Goal: Task Accomplishment & Management: Use online tool/utility

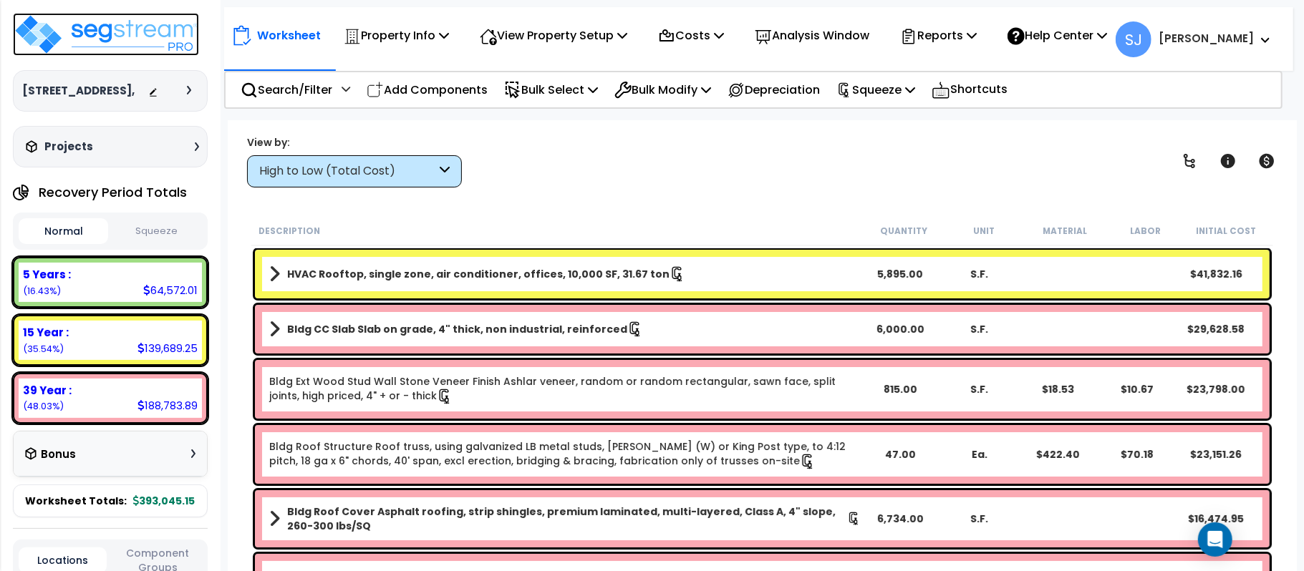
click at [109, 24] on img at bounding box center [106, 34] width 186 height 43
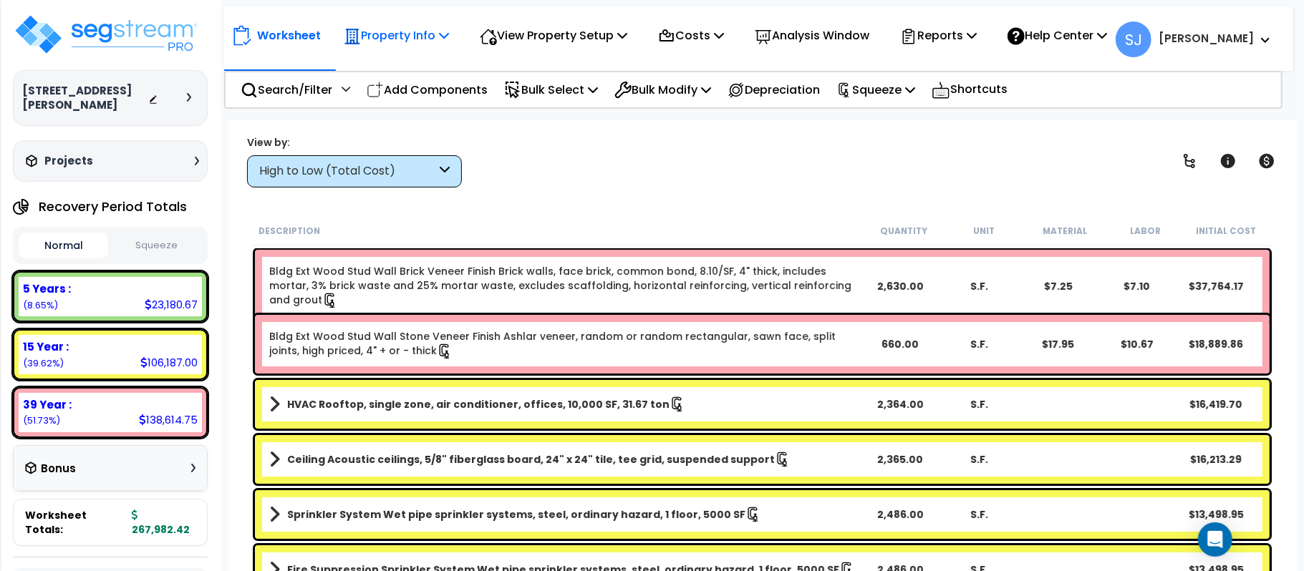
click at [436, 41] on p "Property Info" at bounding box center [396, 35] width 105 height 19
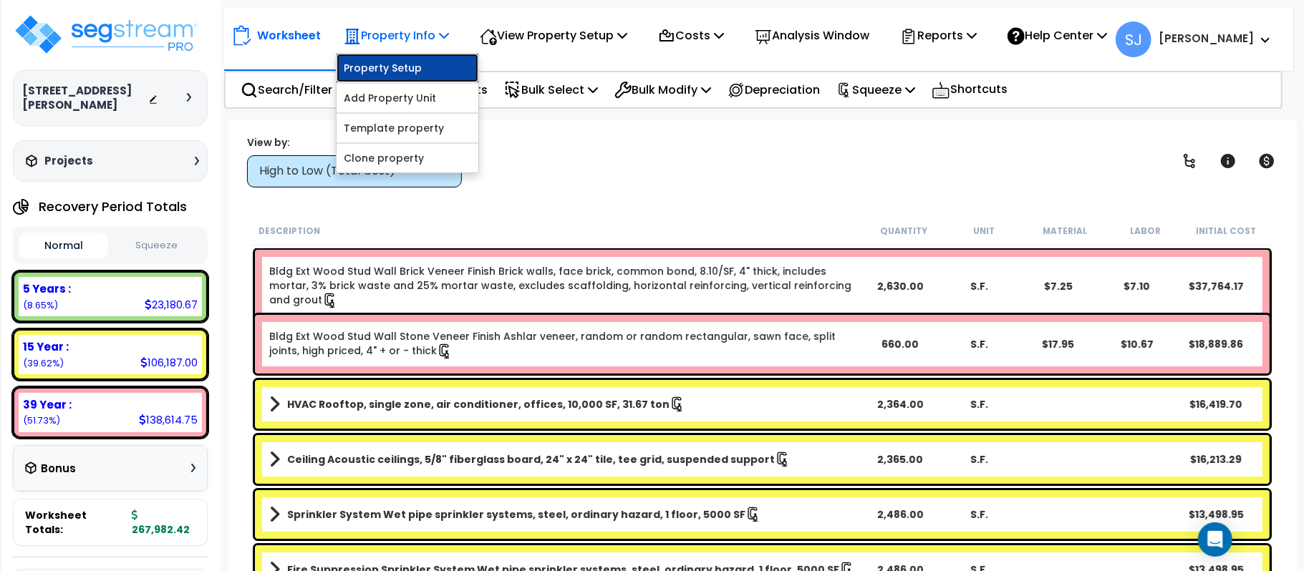
click at [437, 67] on link "Property Setup" at bounding box center [408, 68] width 142 height 29
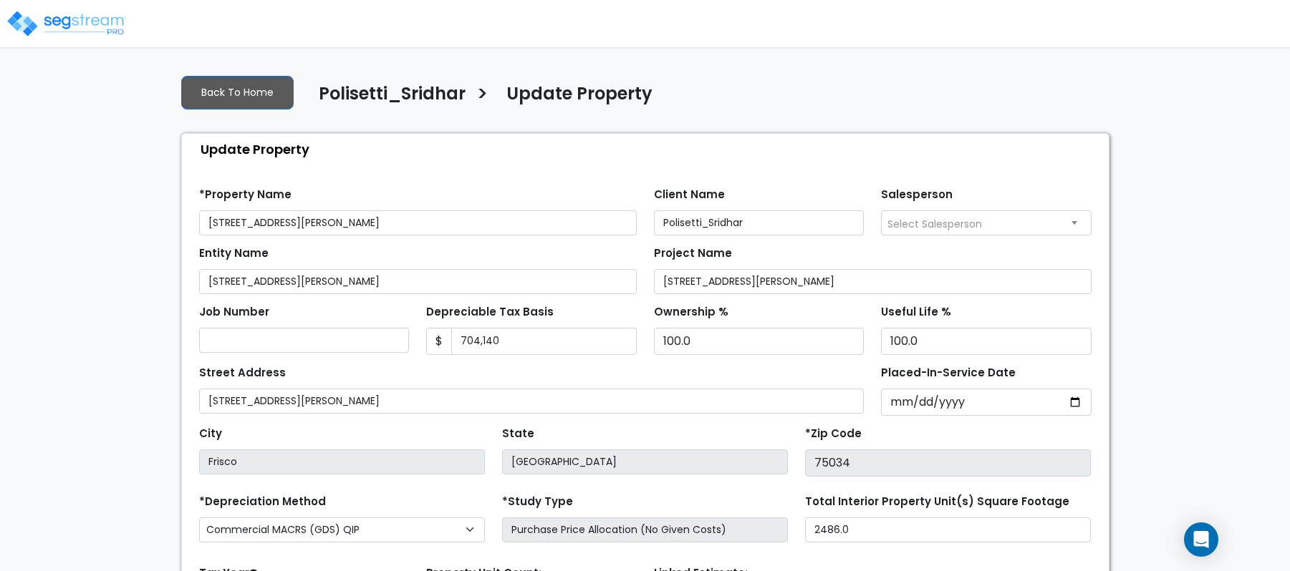
select select "2022"
click at [584, 350] on input "704,140" at bounding box center [543, 341] width 185 height 27
click at [584, 350] on input "67,704,140" at bounding box center [543, 341] width 185 height 27
type input "6"
type input "673,000"
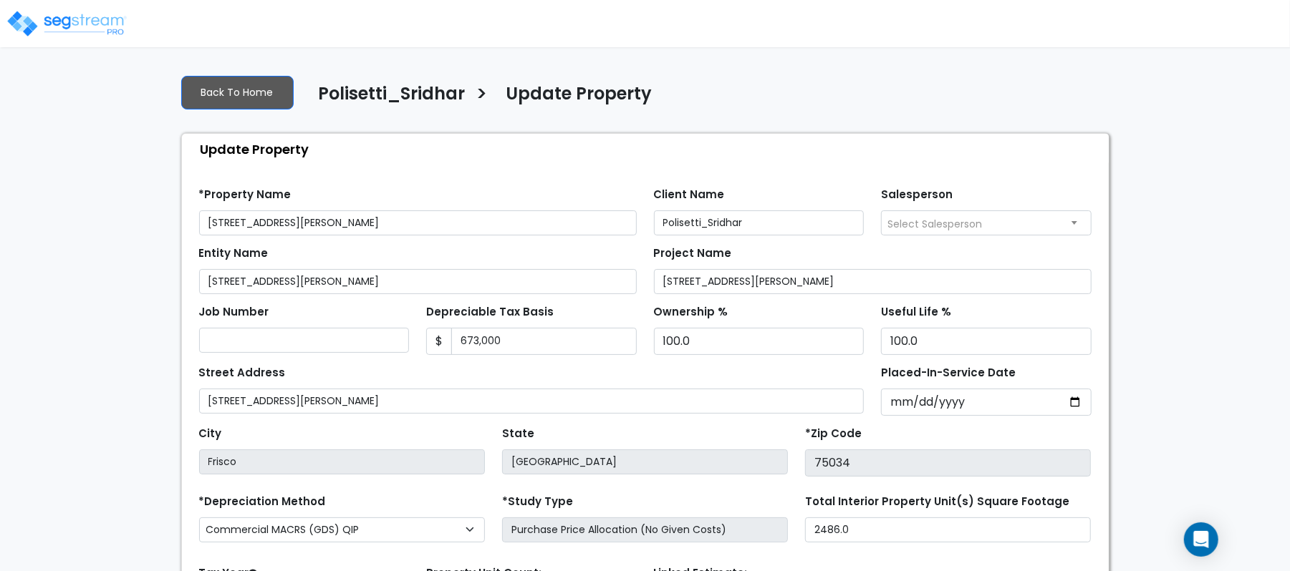
click at [806, 377] on div "Street Address 14111 King Rd #310 & 330" at bounding box center [531, 388] width 665 height 52
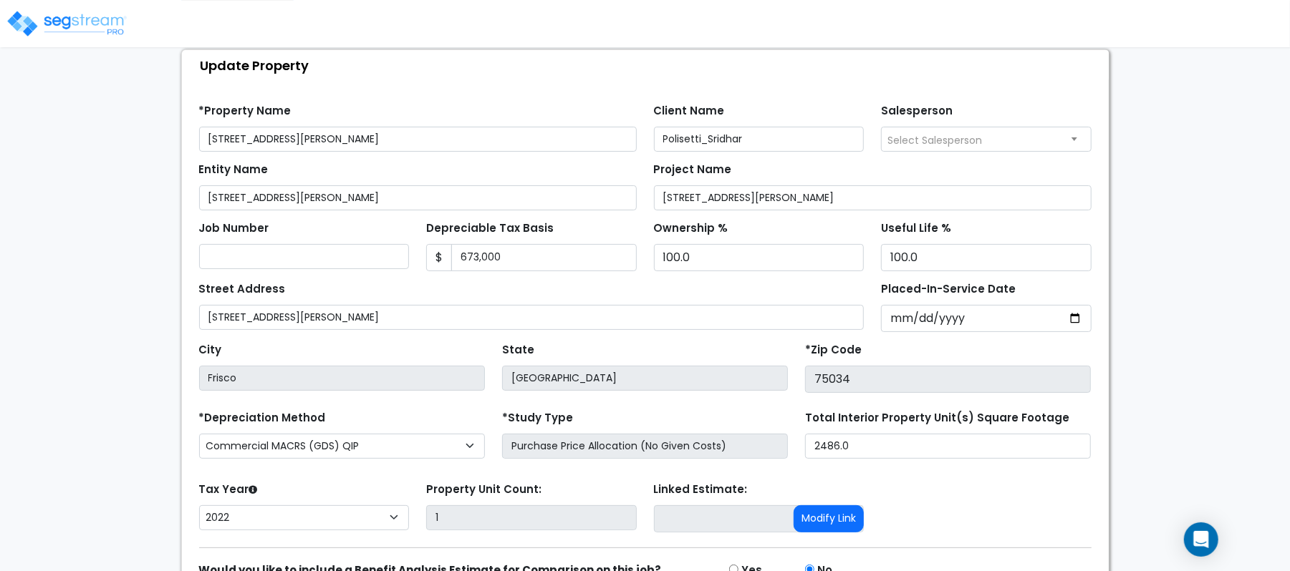
scroll to position [165, 0]
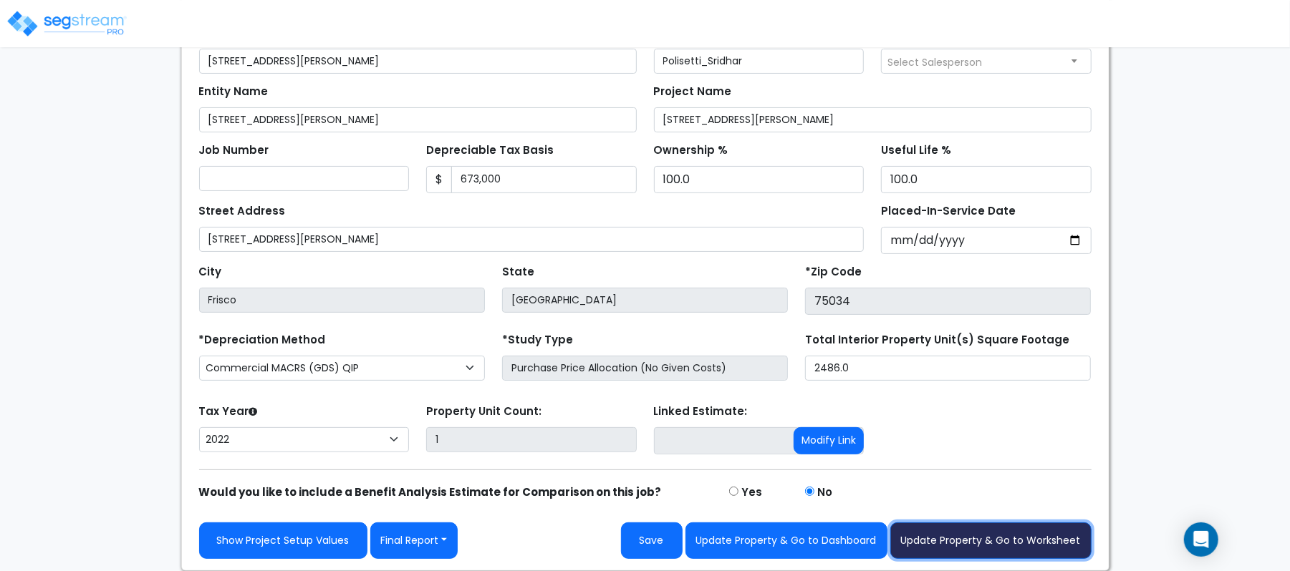
click at [1021, 546] on button "Update Property & Go to Worksheet" at bounding box center [990, 541] width 201 height 37
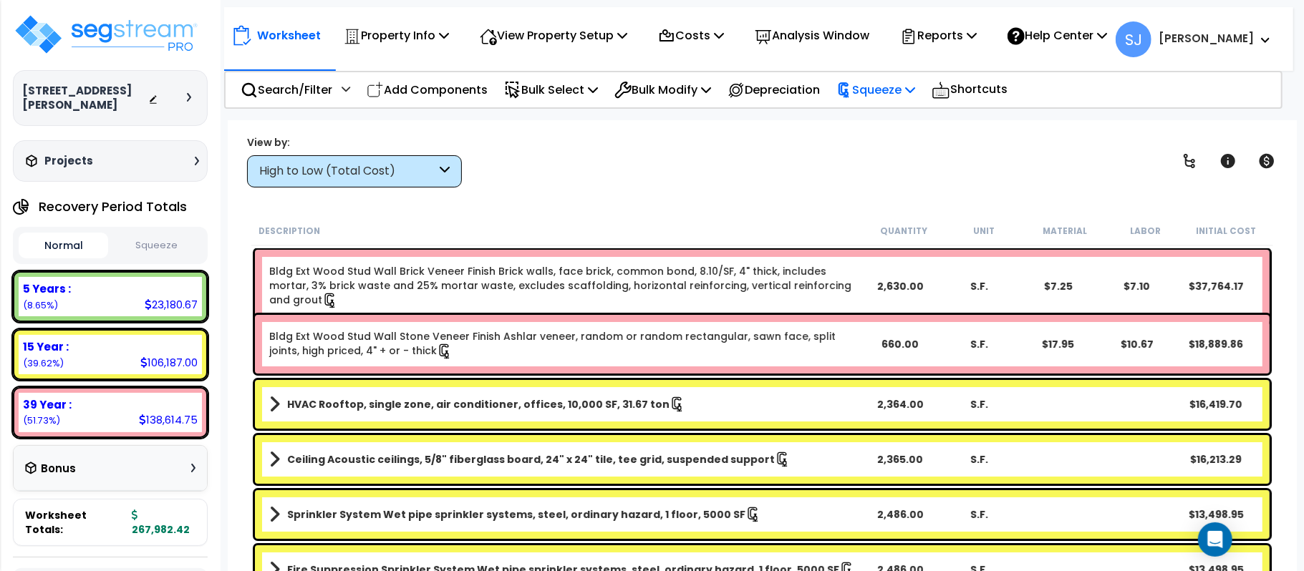
click at [915, 90] on p "Squeeze" at bounding box center [875, 89] width 79 height 19
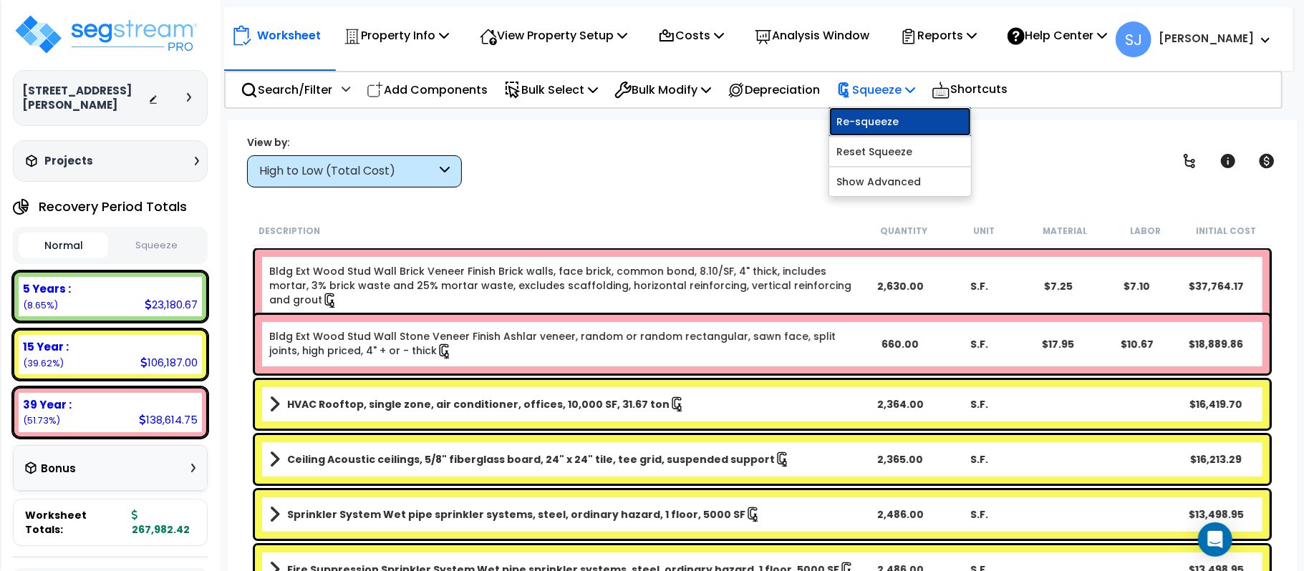
click at [903, 116] on link "Re-squeeze" at bounding box center [900, 121] width 142 height 29
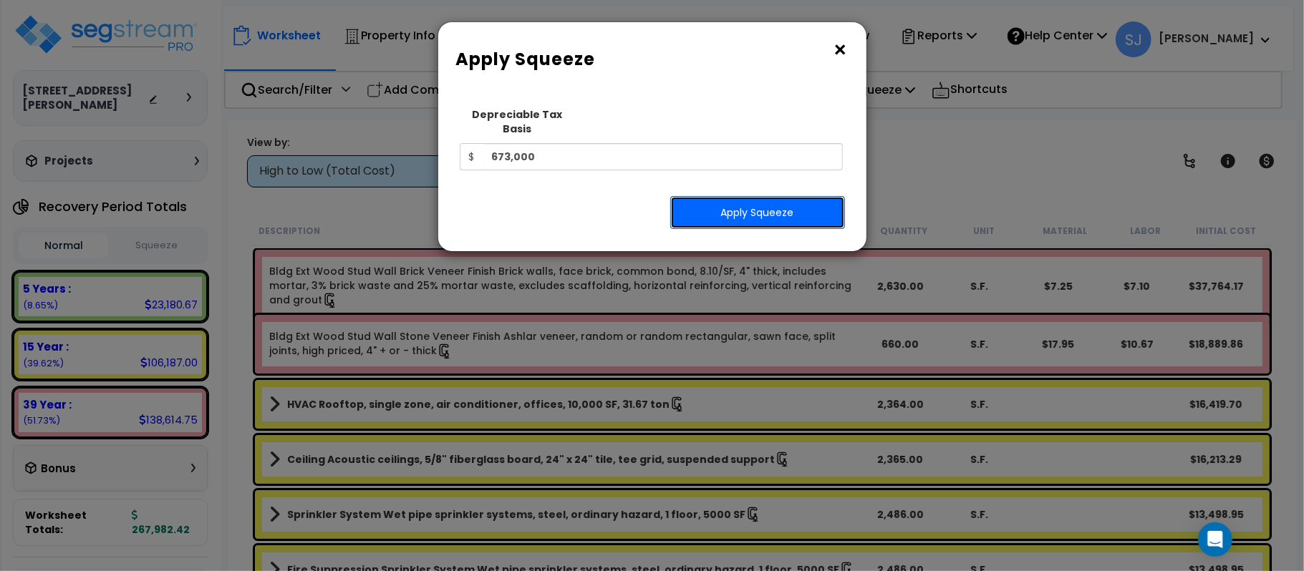
click at [730, 208] on button "Apply Squeeze" at bounding box center [757, 212] width 175 height 33
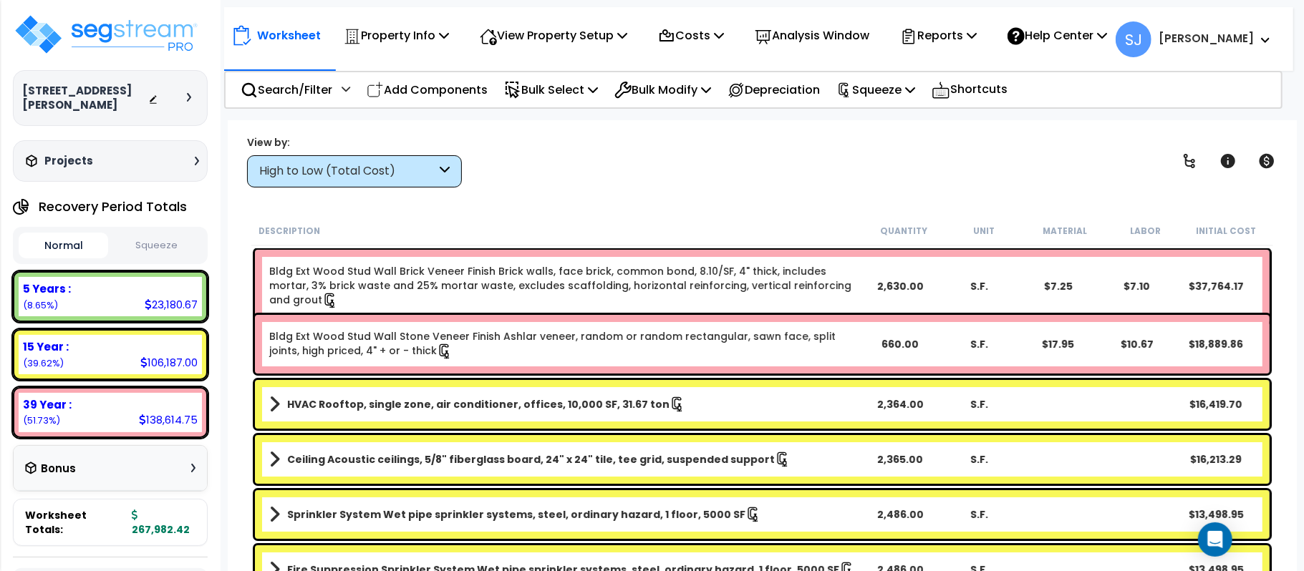
click at [152, 253] on button "Squeeze" at bounding box center [157, 245] width 90 height 25
click at [975, 26] on p "Reports" at bounding box center [938, 35] width 77 height 19
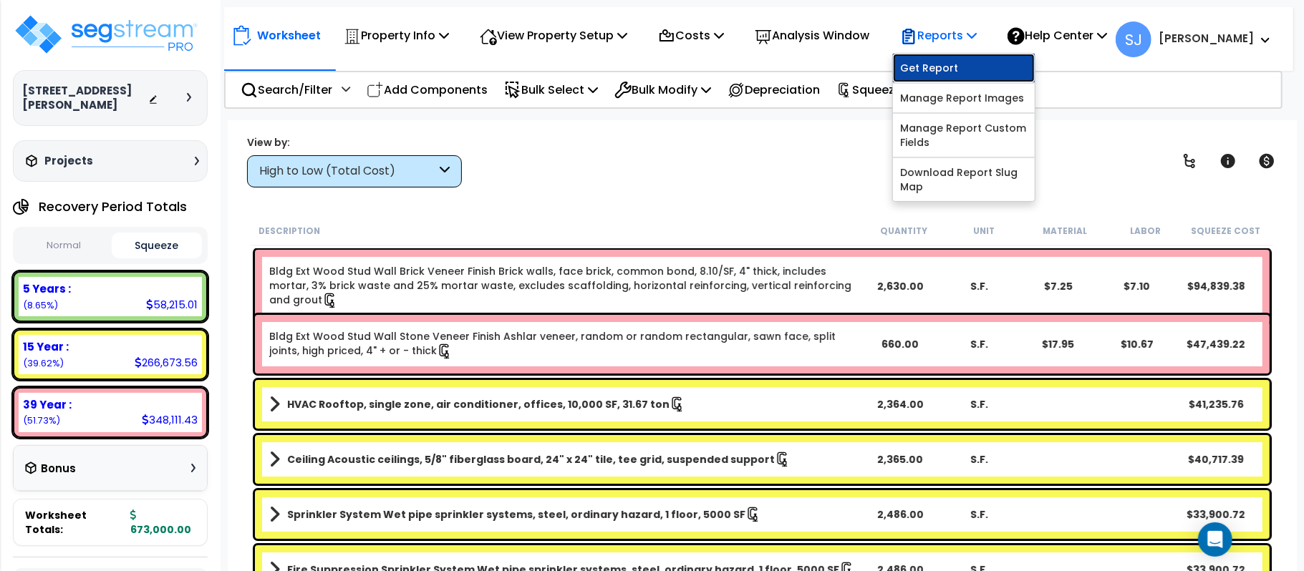
click at [947, 60] on link "Get Report" at bounding box center [964, 68] width 142 height 29
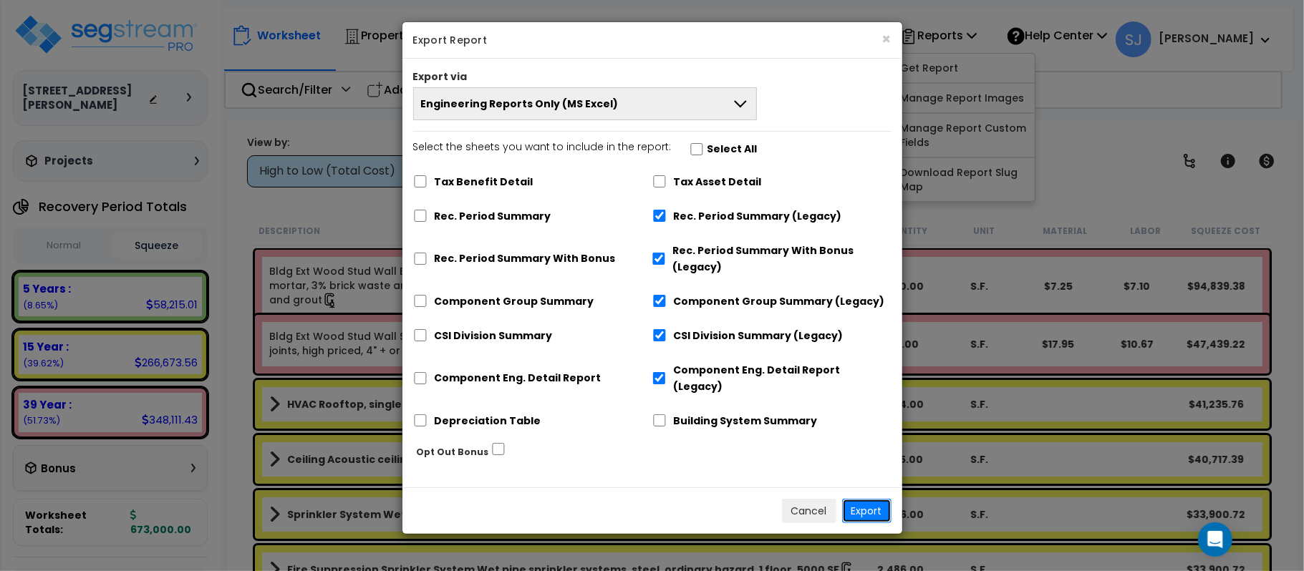
click at [875, 499] on button "Export" at bounding box center [866, 511] width 49 height 24
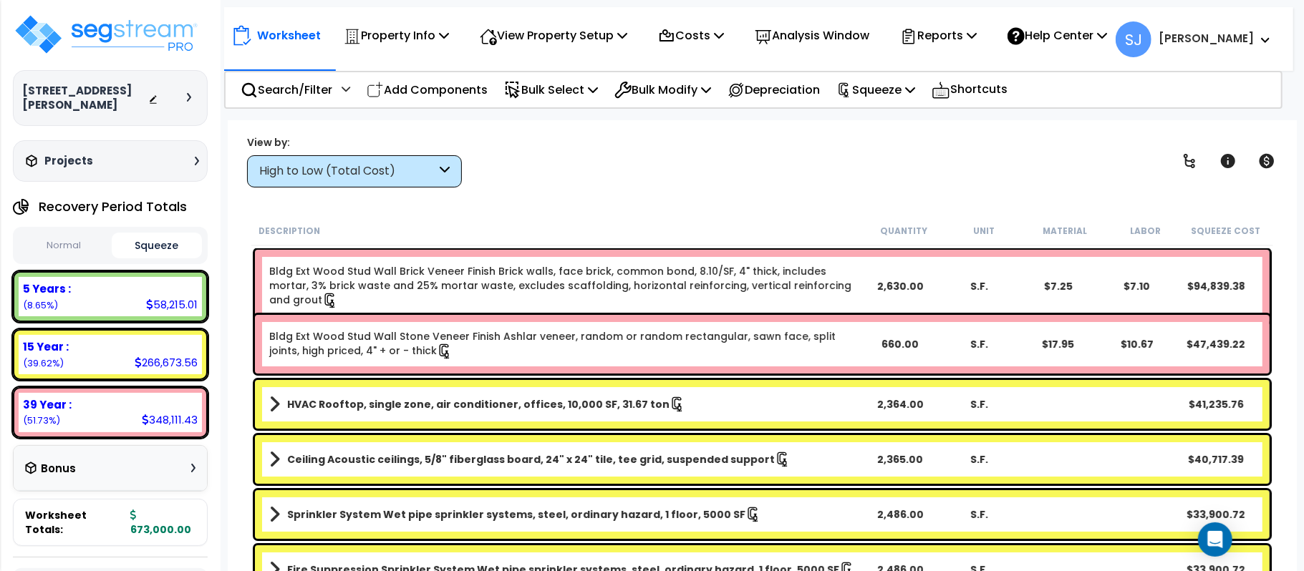
click at [170, 302] on div "58,215.01" at bounding box center [172, 304] width 52 height 15
copy div "58,215.01"
click at [173, 364] on div "266,673.56" at bounding box center [166, 362] width 63 height 15
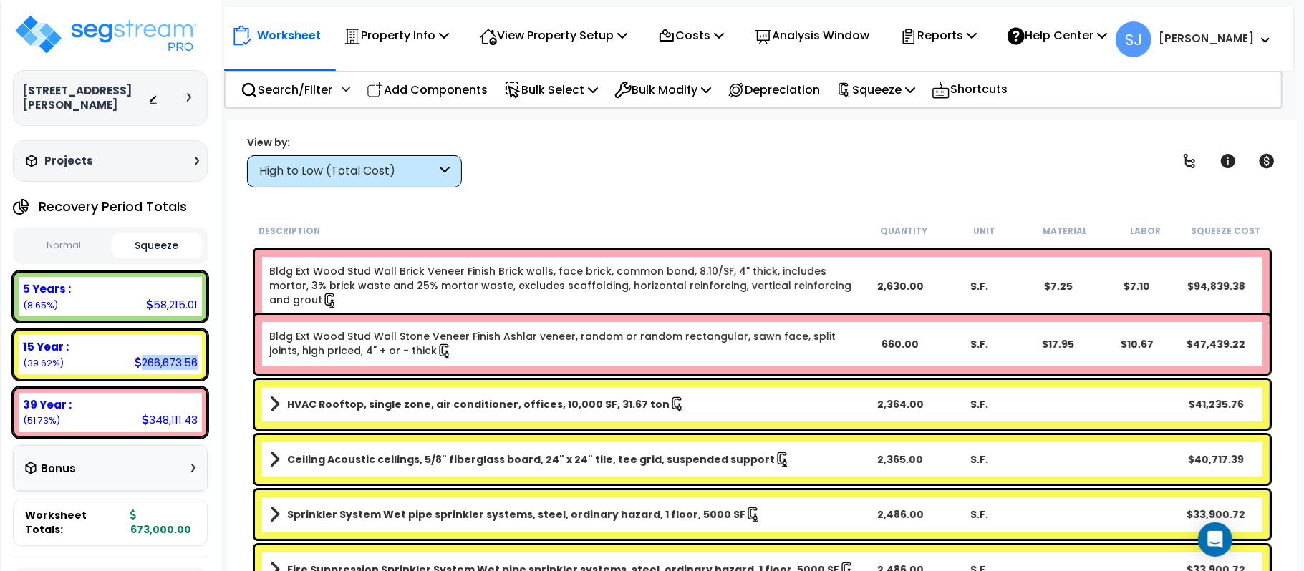
copy div "266,673.56"
click at [164, 412] on div "348,111.43" at bounding box center [170, 419] width 56 height 15
copy div "348,111.43"
